Goal: Find specific page/section: Find specific page/section

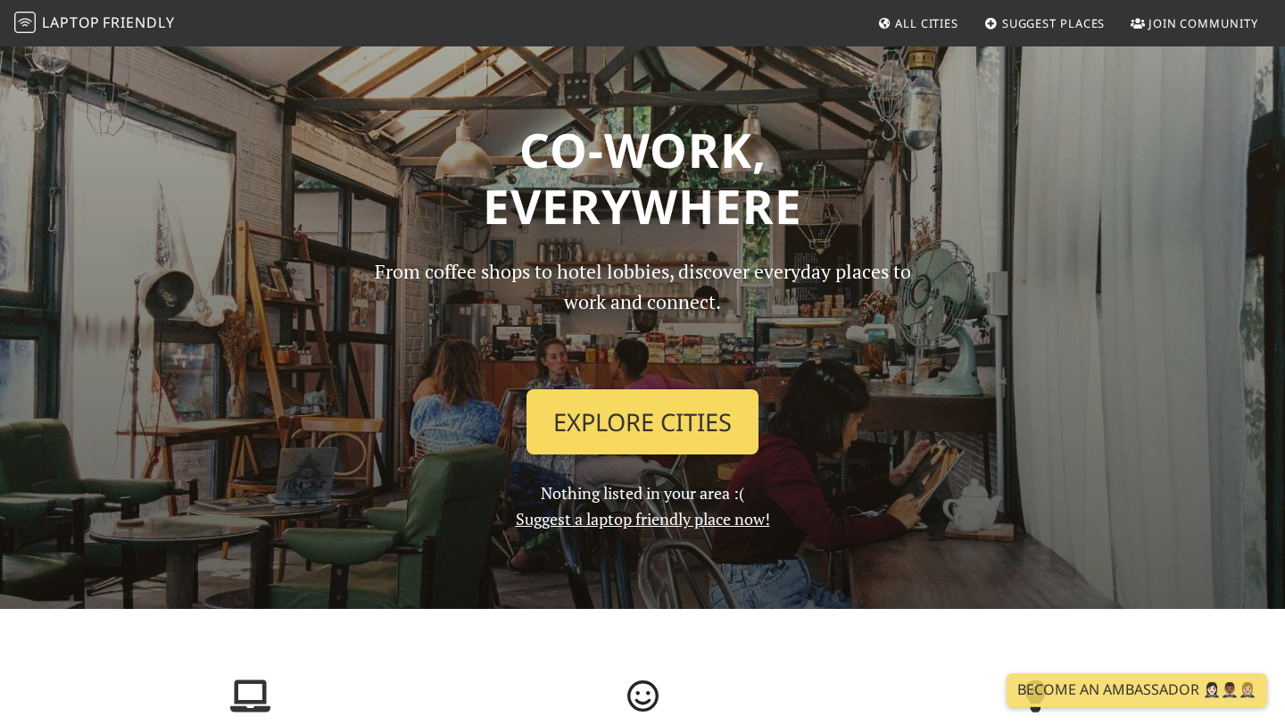
click at [608, 453] on link "Explore Cities" at bounding box center [643, 422] width 232 height 66
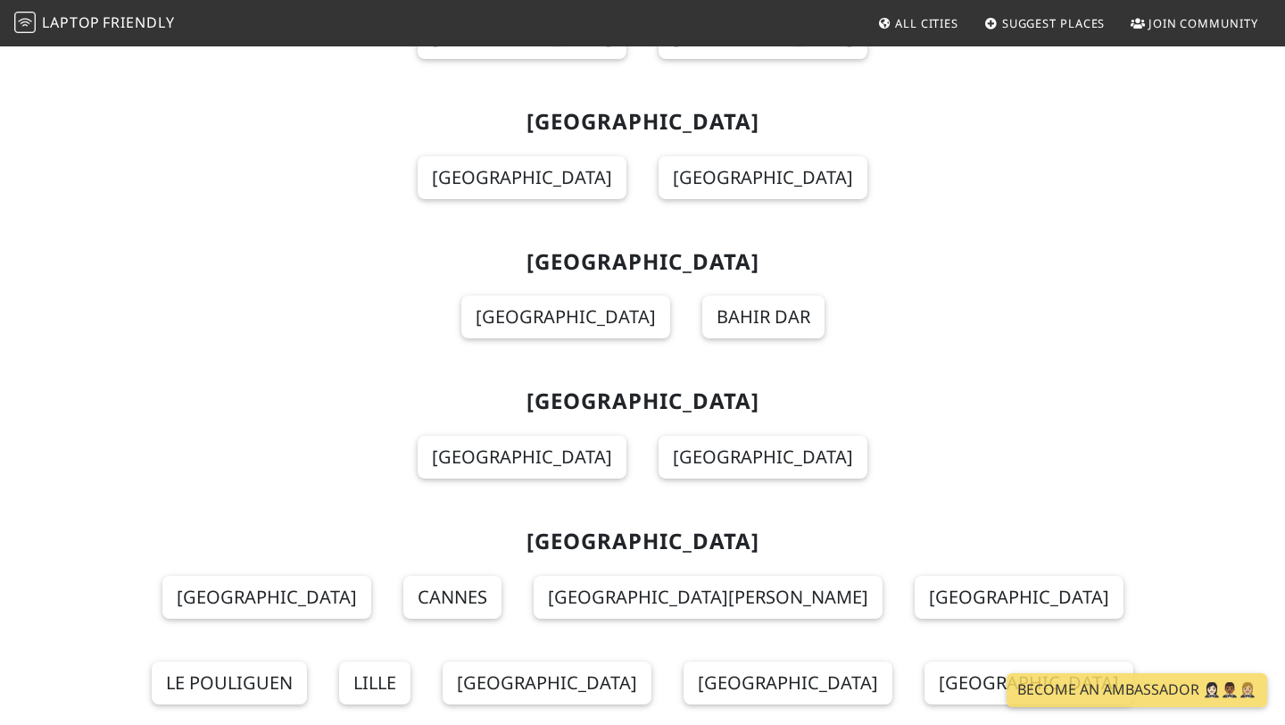
scroll to position [15263, 0]
